Goal: Book appointment/travel/reservation

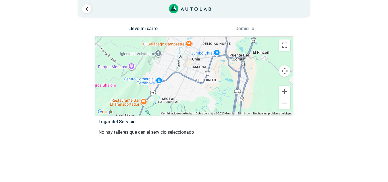
click at [241, 28] on button "Domicilio" at bounding box center [245, 30] width 30 height 8
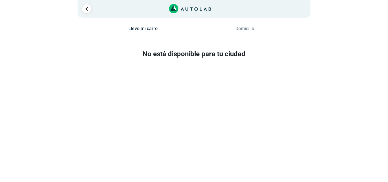
click at [157, 29] on button "Llevo mi carro" at bounding box center [143, 30] width 30 height 8
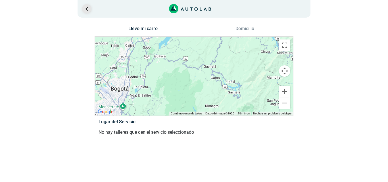
click at [85, 11] on link "Ir al paso anterior" at bounding box center [86, 8] width 9 height 9
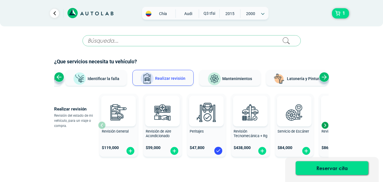
click at [164, 14] on span "Chía" at bounding box center [163, 14] width 20 height 6
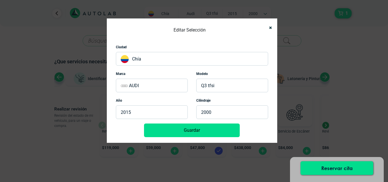
click at [170, 53] on p "Chía" at bounding box center [192, 59] width 152 height 14
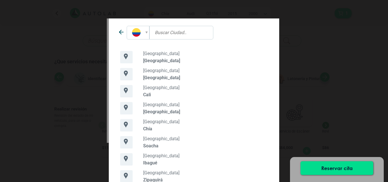
click at [146, 57] on div "[GEOGRAPHIC_DATA] [GEOGRAPHIC_DATA]" at bounding box center [207, 57] width 130 height 12
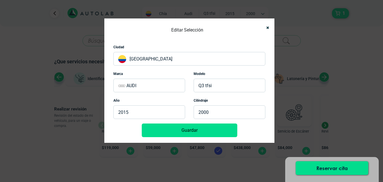
click at [202, 130] on button "Guardar" at bounding box center [190, 130] width 96 height 14
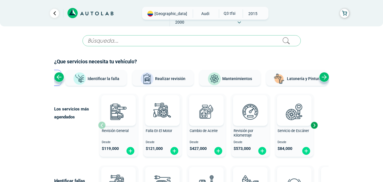
click at [172, 78] on span "Realizar revisión" at bounding box center [170, 78] width 30 height 5
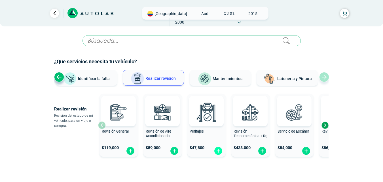
click at [220, 153] on img at bounding box center [218, 150] width 9 height 9
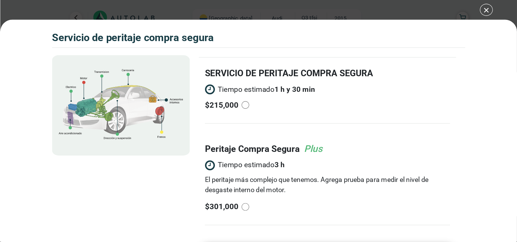
scroll to position [57, 0]
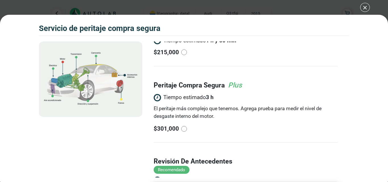
click at [184, 129] on input "radio" at bounding box center [184, 129] width 6 height 6
radio input "true"
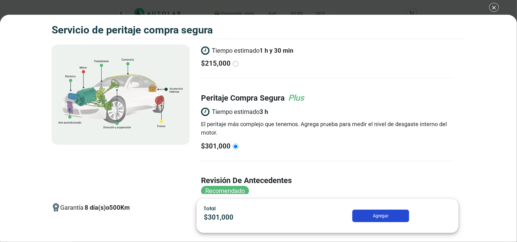
click at [382, 182] on button "Agregar" at bounding box center [380, 216] width 57 height 12
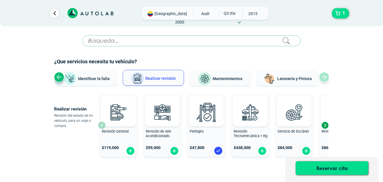
click at [356, 158] on div "Reservar cita" at bounding box center [333, 169] width 94 height 25
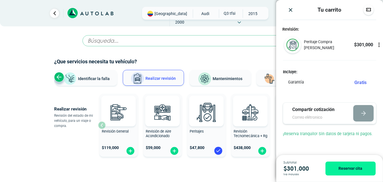
click at [356, 166] on div "Tu carrito Revisión: Peritaje Compra Segura $ 301,000" at bounding box center [329, 91] width 107 height 182
click at [261, 170] on div "× ESTE SERVICIO YA ESTÁ INCLUÍDO Launch demo modal x" at bounding box center [191, 121] width 275 height 173
click at [289, 11] on img "Close" at bounding box center [291, 10] width 6 height 6
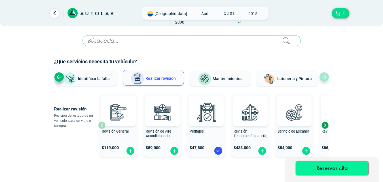
click at [339, 168] on button "Reservar cita" at bounding box center [332, 168] width 73 height 14
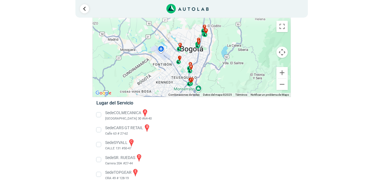
scroll to position [28, 0]
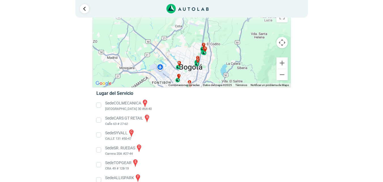
drag, startPoint x: 219, startPoint y: 63, endPoint x: 218, endPoint y: 85, distance: 21.6
click at [218, 85] on div "a b c d e f g" at bounding box center [192, 47] width 198 height 79
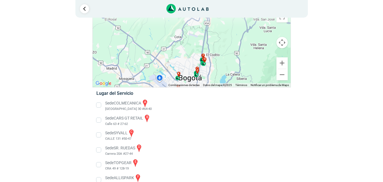
drag, startPoint x: 218, startPoint y: 46, endPoint x: 208, endPoint y: 55, distance: 13.5
click at [217, 57] on div "a b c d e f g" at bounding box center [192, 47] width 198 height 79
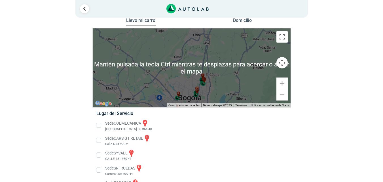
scroll to position [0, 0]
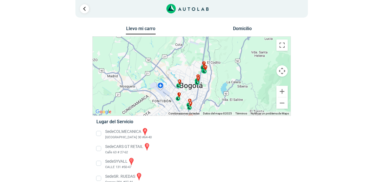
drag, startPoint x: 213, startPoint y: 91, endPoint x: 214, endPoint y: 70, distance: 21.3
click at [215, 70] on div "a b c d e f g" at bounding box center [192, 76] width 198 height 79
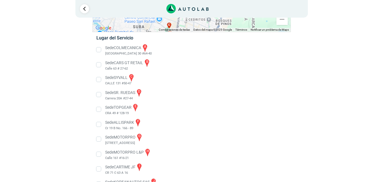
scroll to position [85, 0]
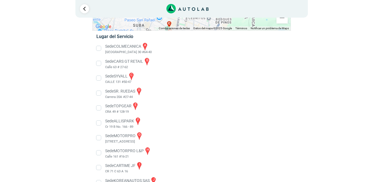
click at [99, 123] on li "Sede ALLISPARK f Cr 19 B No. 166 - 89" at bounding box center [191, 123] width 199 height 13
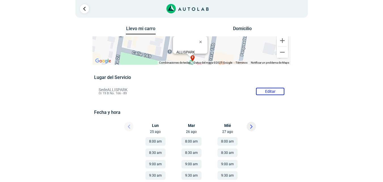
scroll to position [28, 0]
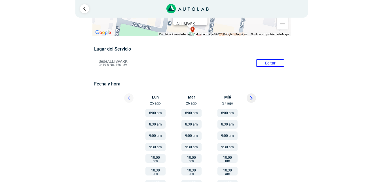
click at [126, 95] on div at bounding box center [124, 99] width 34 height 12
click at [132, 98] on div at bounding box center [124, 99] width 34 height 12
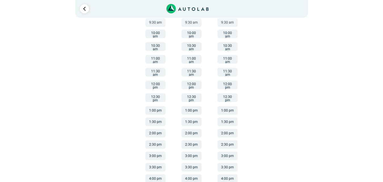
scroll to position [0, 0]
